Goal: Task Accomplishment & Management: Complete application form

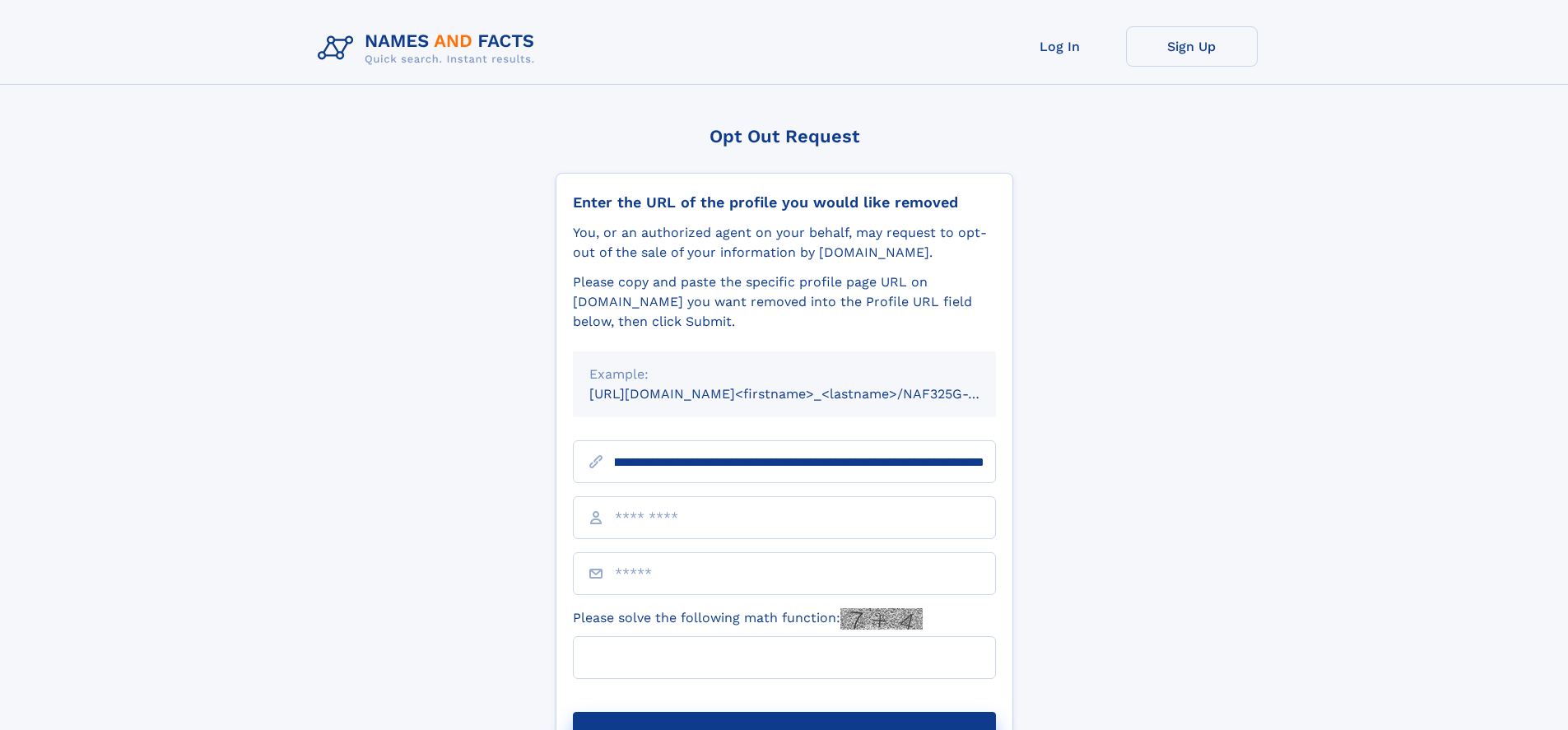
scroll to position [0, 197]
type input "**********"
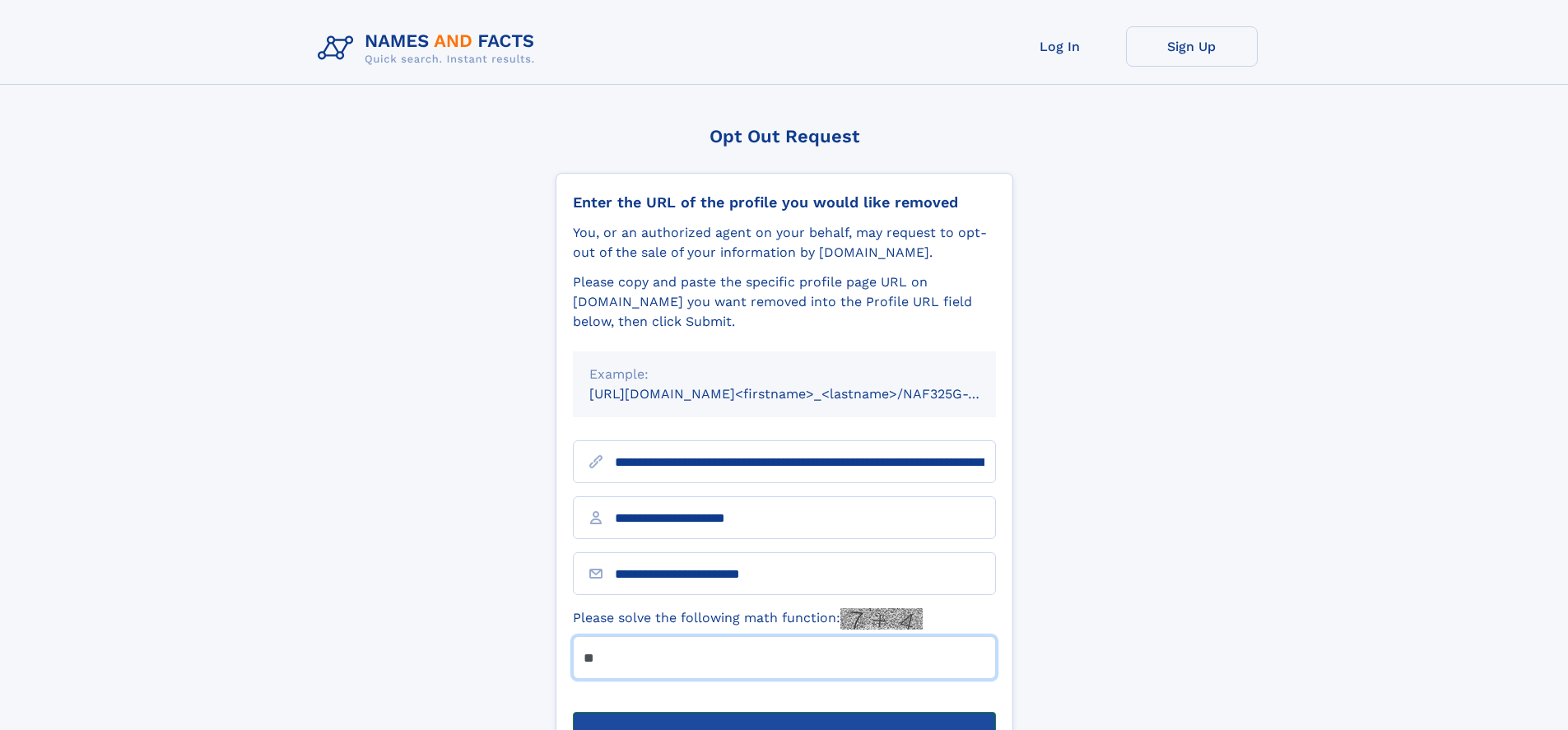
type input "**"
click at [784, 712] on button "Submit Opt Out Request" at bounding box center [784, 738] width 423 height 52
